Goal: Task Accomplishment & Management: Manage account settings

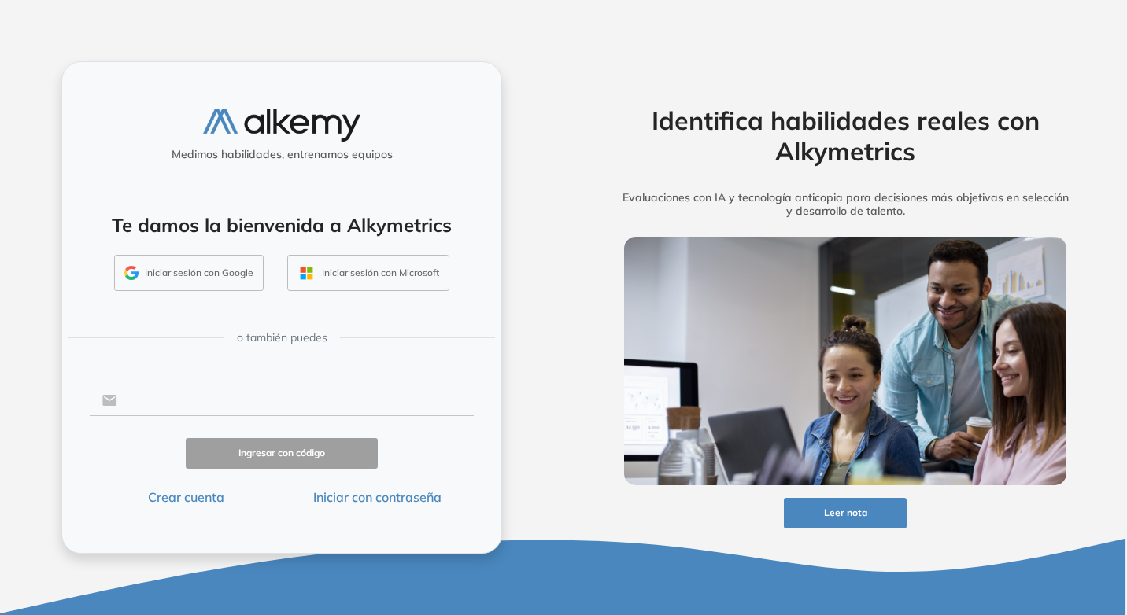
click at [179, 401] on input "text" at bounding box center [295, 401] width 357 height 30
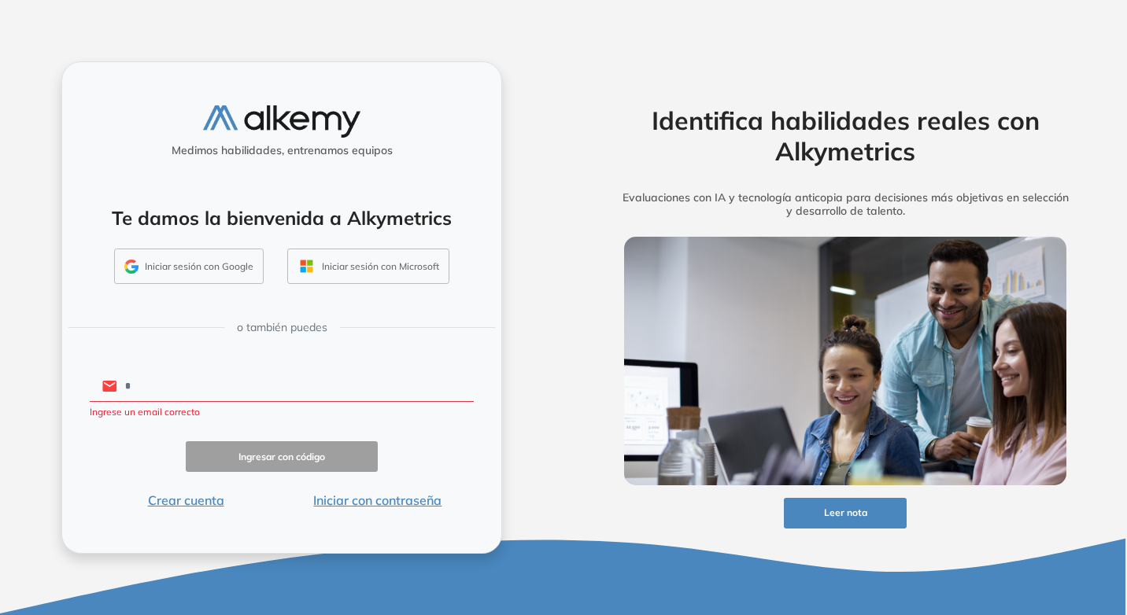
type input "**********"
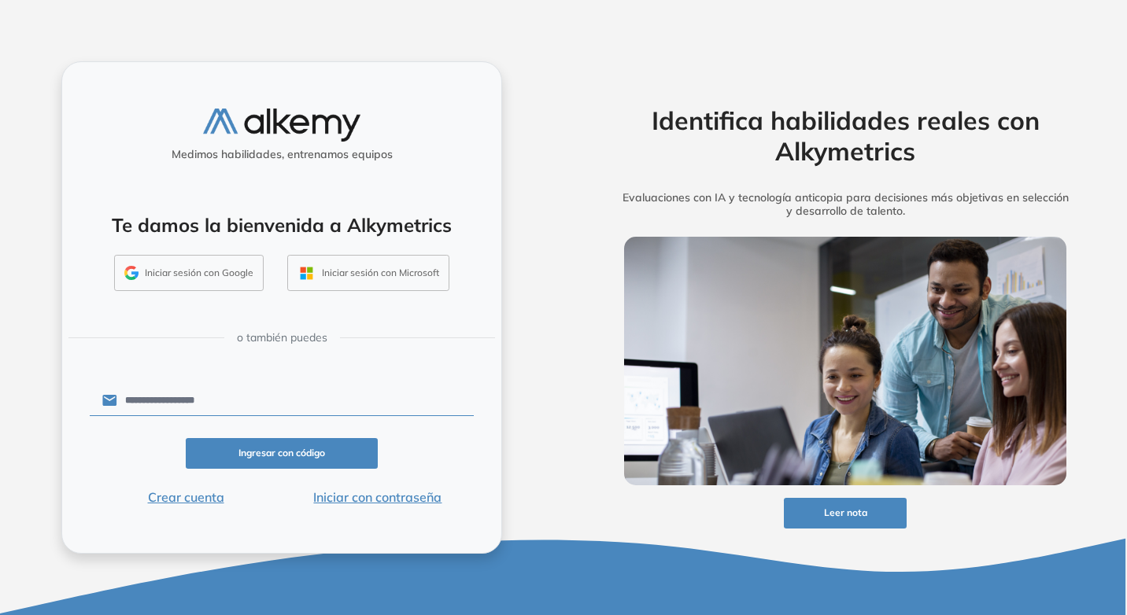
click at [330, 501] on button "Iniciar con contraseña" at bounding box center [378, 497] width 192 height 19
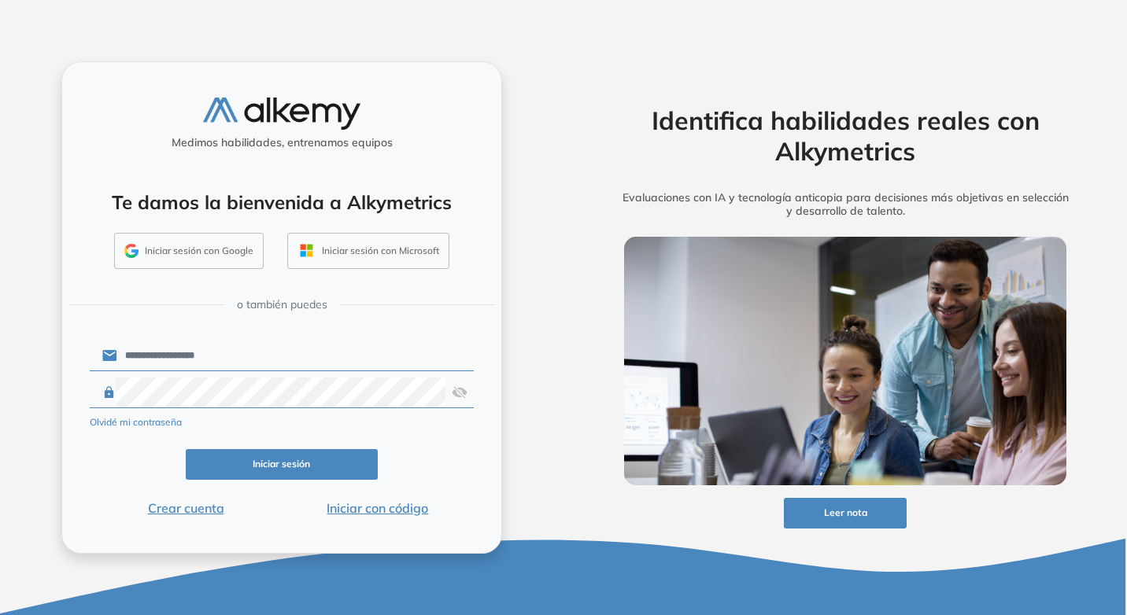
click at [274, 456] on button "Iniciar sesión" at bounding box center [282, 464] width 192 height 31
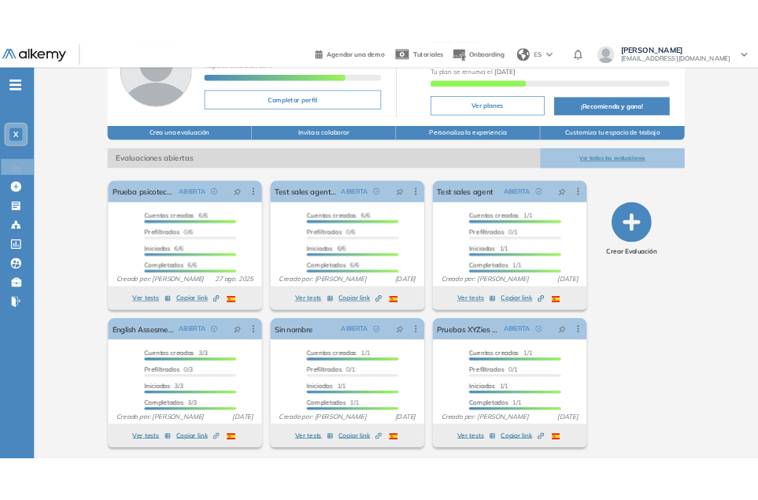
scroll to position [119, 0]
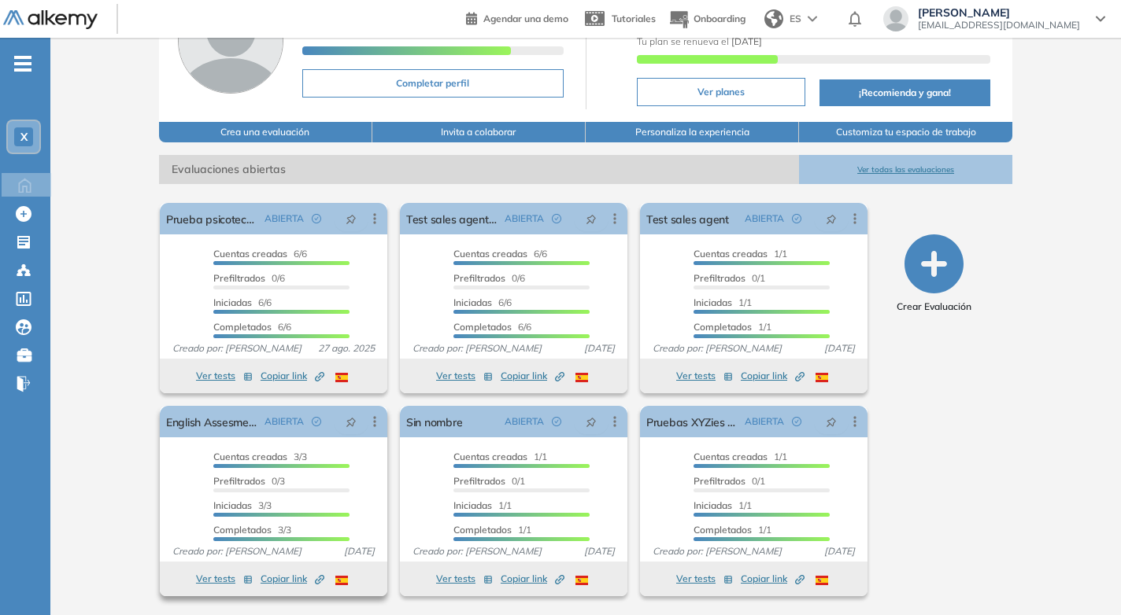
click at [315, 583] on icon "button" at bounding box center [318, 582] width 6 height 6
